Goal: Task Accomplishment & Management: Use online tool/utility

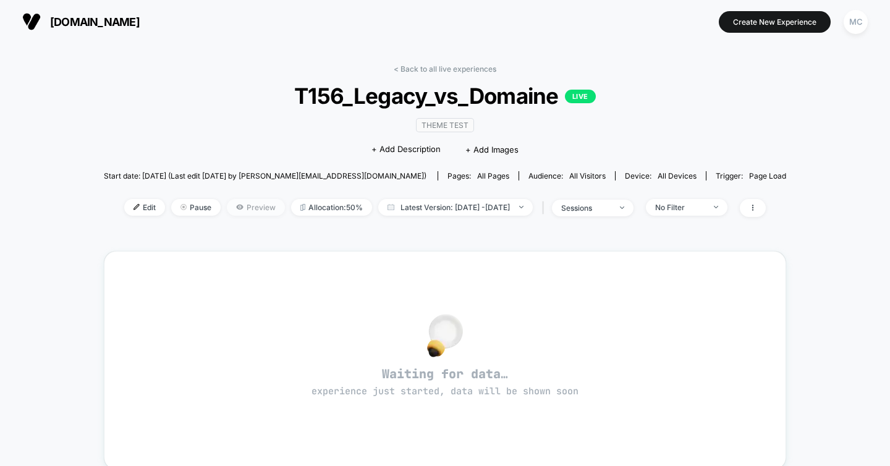
click at [227, 205] on span "Preview" at bounding box center [256, 207] width 58 height 17
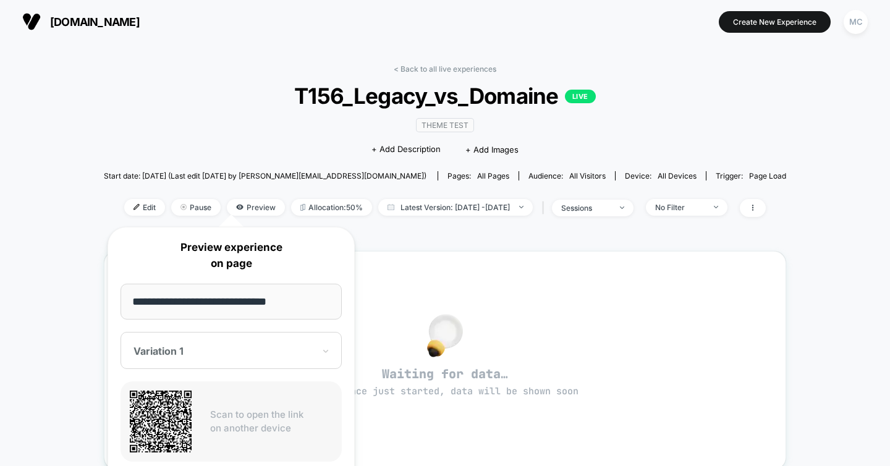
click at [240, 117] on div "Theme Test Click to edit experience details + Add Description + Add Images" at bounding box center [444, 137] width 409 height 56
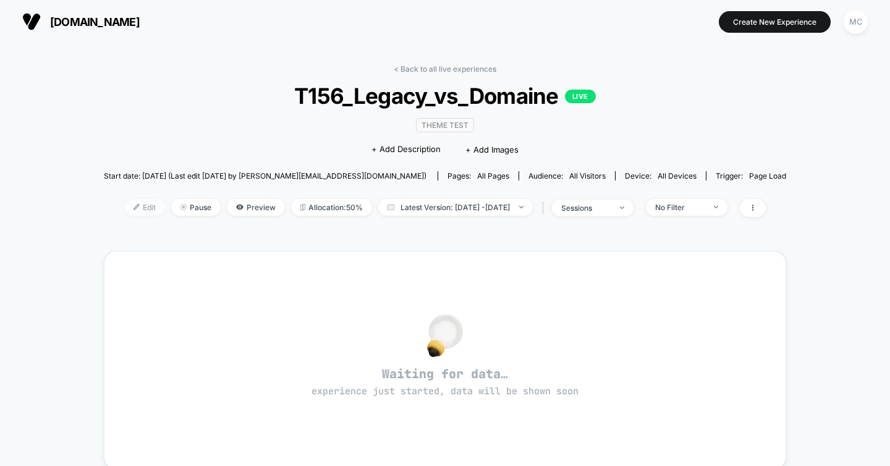
click at [124, 208] on span "Edit" at bounding box center [144, 207] width 41 height 17
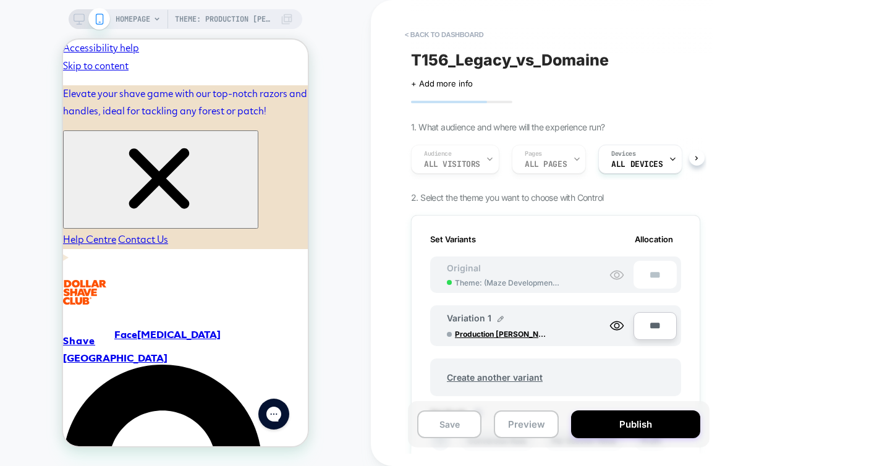
scroll to position [0, 1]
click at [513, 280] on span "Theme: ( Maze Development 09/29 )" at bounding box center [508, 282] width 107 height 9
click at [429, 37] on button "< back to dashboard" at bounding box center [444, 35] width 91 height 20
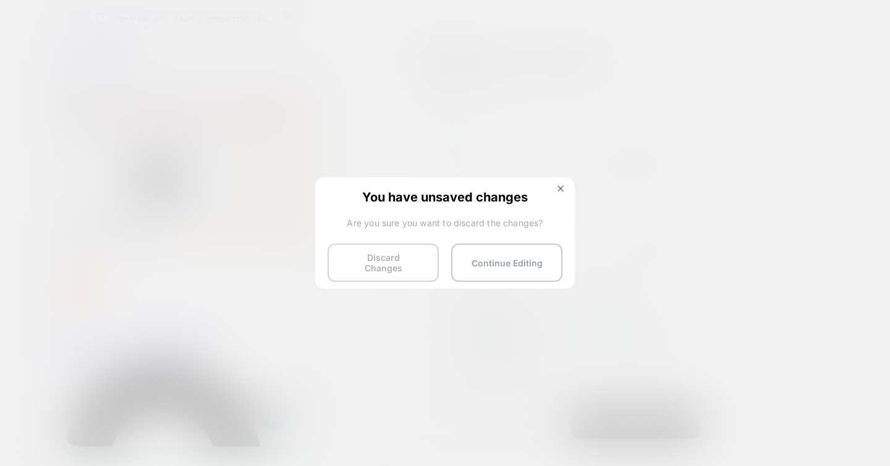
click at [356, 265] on button "Discard Changes" at bounding box center [382, 262] width 111 height 38
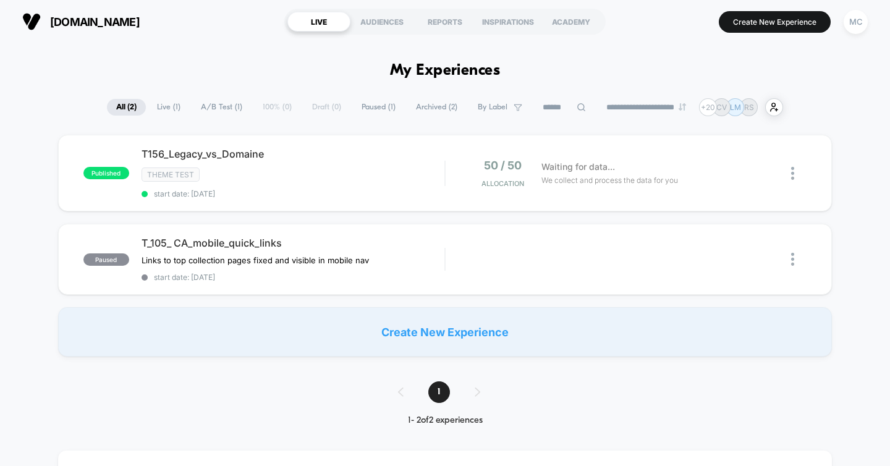
click at [33, 22] on img at bounding box center [31, 21] width 19 height 19
click at [27, 21] on img at bounding box center [31, 21] width 19 height 19
click at [129, 11] on section "[DOMAIN_NAME] [URL][DOMAIN_NAME]" at bounding box center [147, 21] width 256 height 31
click at [126, 22] on span "[DOMAIN_NAME]" at bounding box center [95, 21] width 90 height 13
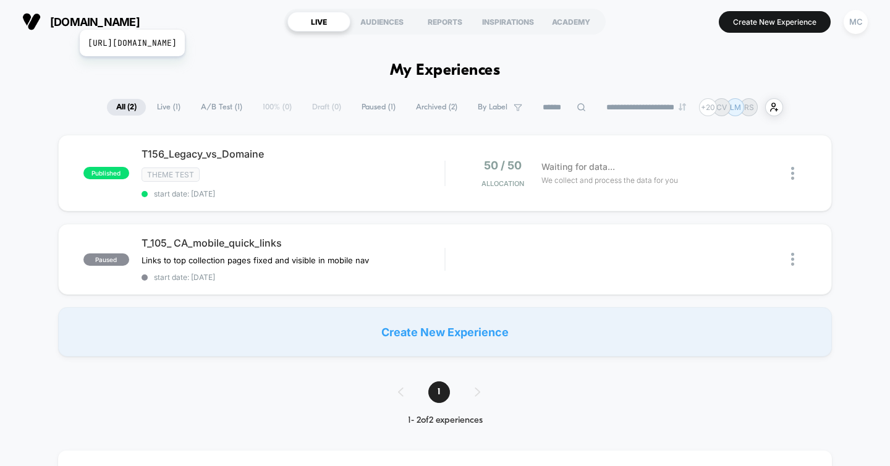
click at [140, 15] on span "[DOMAIN_NAME]" at bounding box center [95, 21] width 90 height 13
click at [858, 20] on div "MC" at bounding box center [855, 22] width 24 height 24
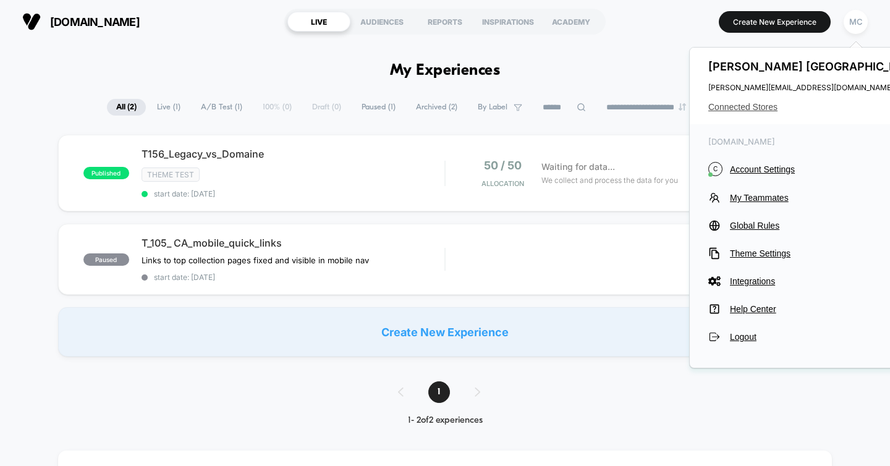
click at [755, 109] on span "Connected Stores" at bounding box center [816, 107] width 216 height 10
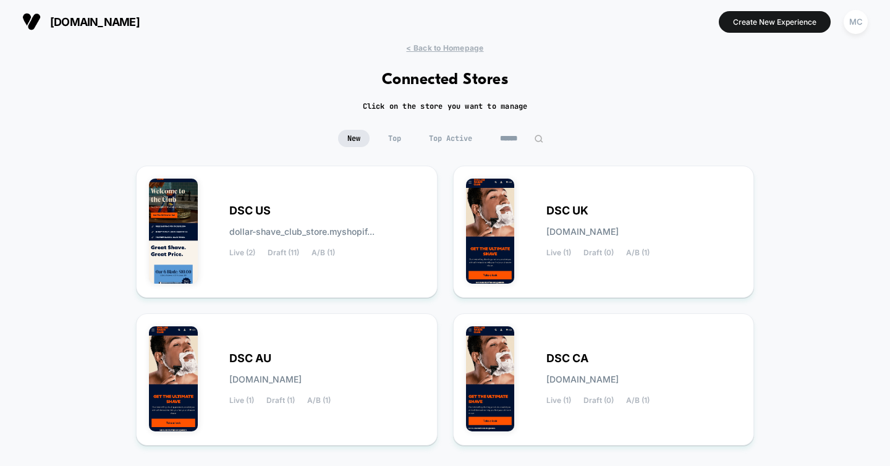
click at [690, 132] on div "New Top Top Active" at bounding box center [445, 148] width 890 height 36
click at [423, 53] on div "< Back to Homepage Connected Stores Click on the store you want to manage New T…" at bounding box center [445, 288] width 890 height 490
click at [428, 48] on span "< Back to Homepage" at bounding box center [444, 47] width 77 height 9
